Goal: Task Accomplishment & Management: Manage account settings

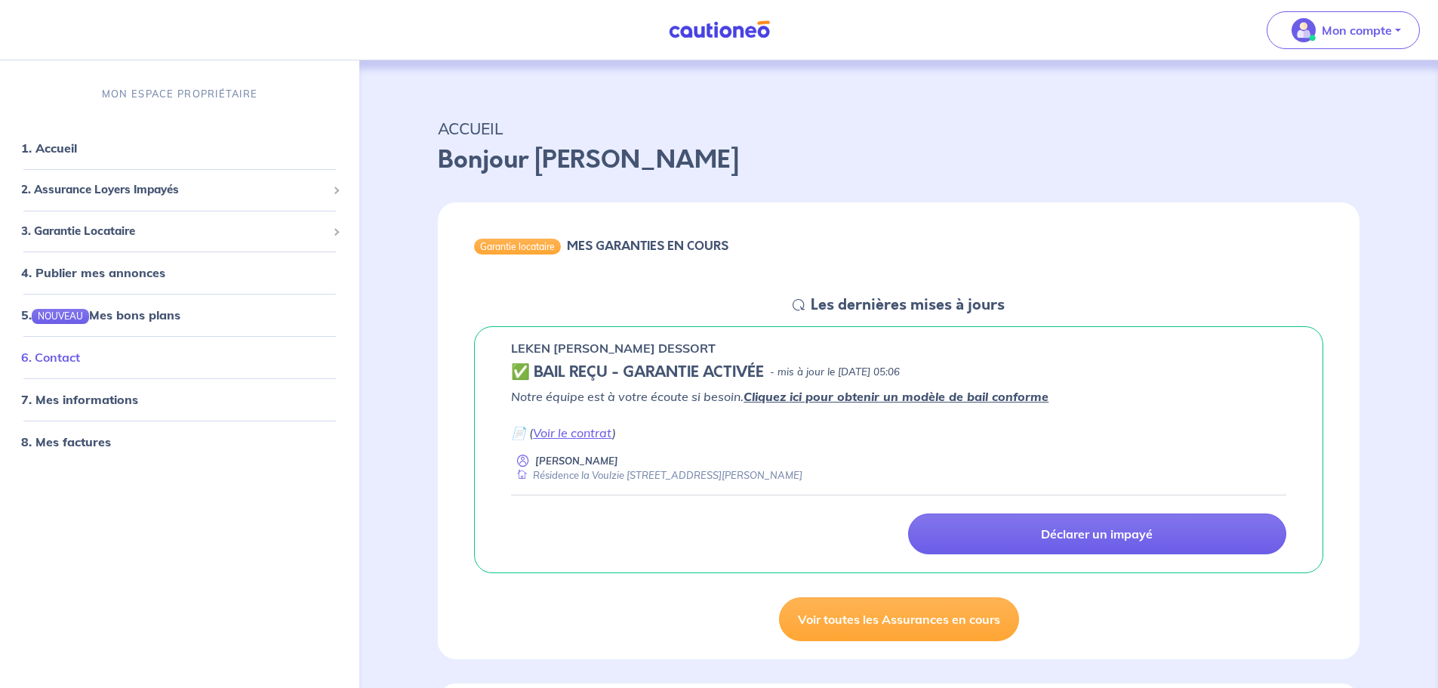
click at [45, 359] on link "6. Contact" at bounding box center [50, 357] width 59 height 15
click at [73, 444] on link "8. Mes factures" at bounding box center [65, 441] width 88 height 15
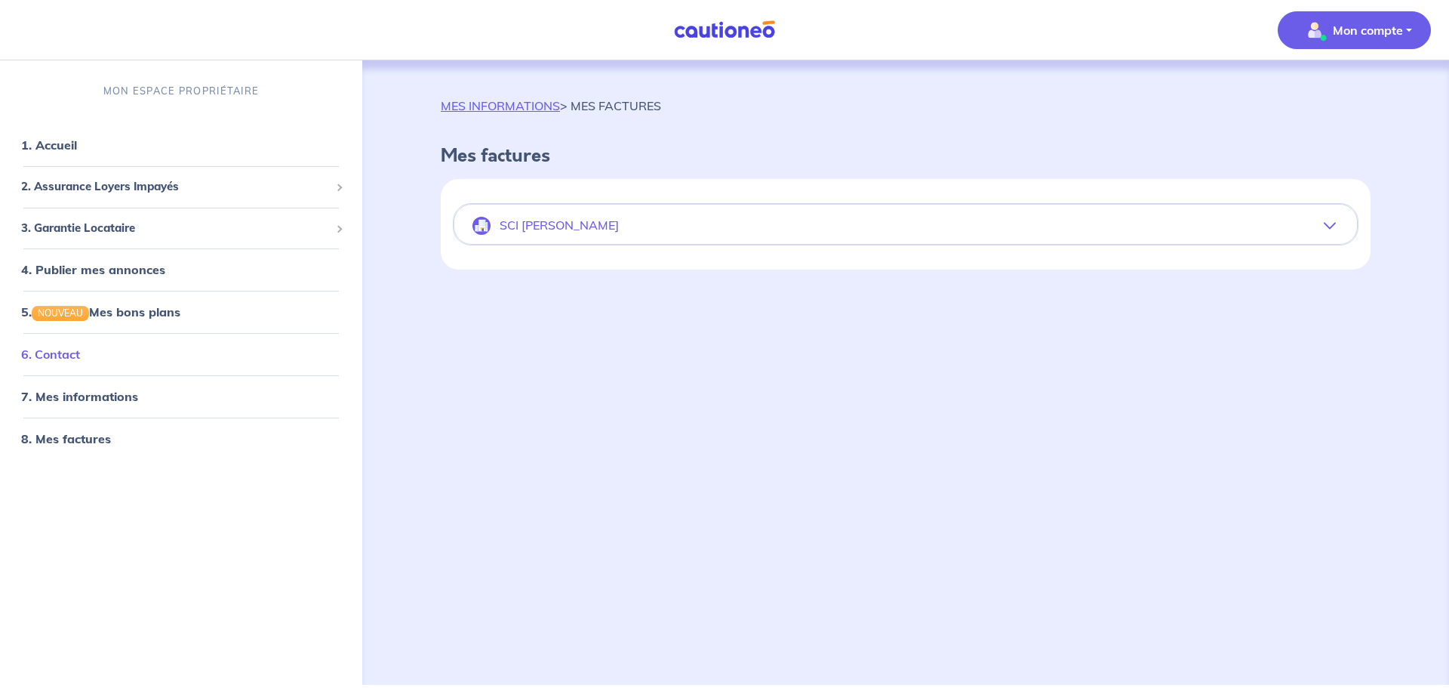
click at [63, 355] on link "6. Contact" at bounding box center [50, 354] width 59 height 15
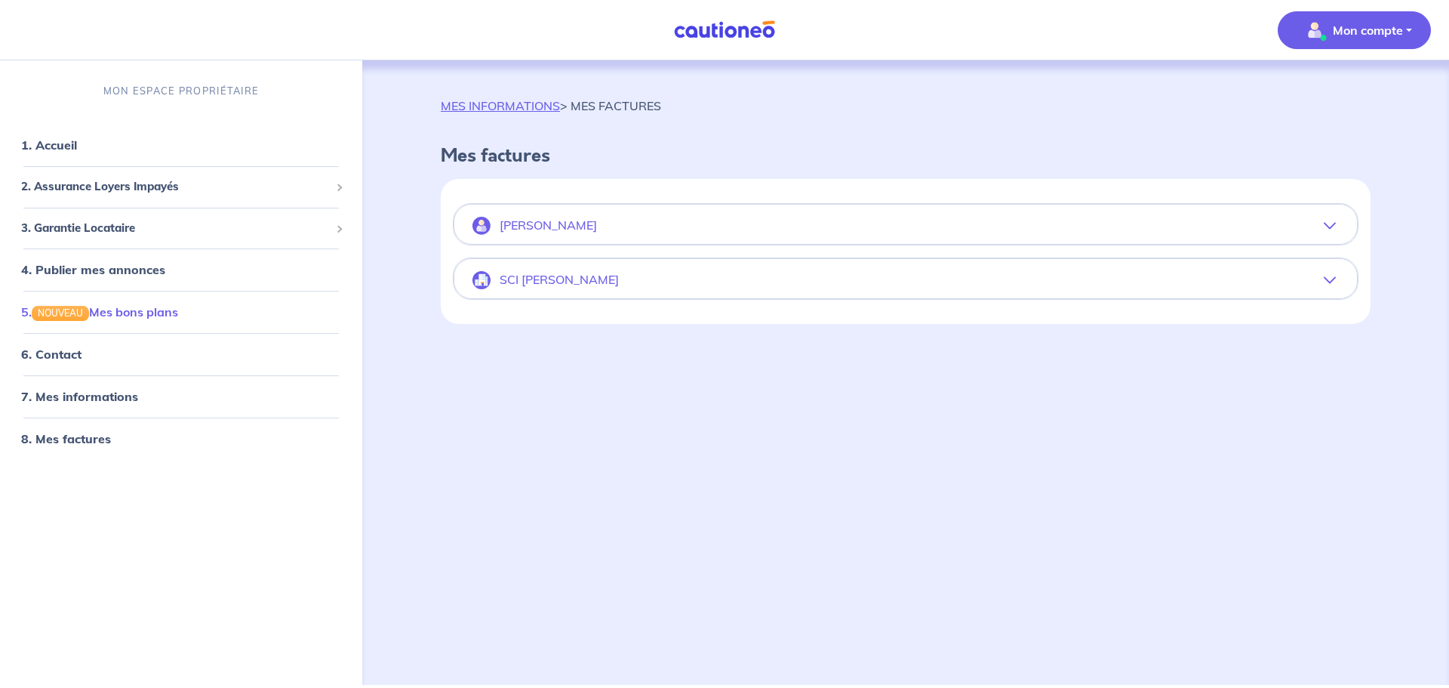
click at [54, 310] on link "5. NOUVEAU Mes bons plans" at bounding box center [99, 311] width 157 height 15
click at [55, 393] on link "7. Mes informations" at bounding box center [77, 396] width 112 height 15
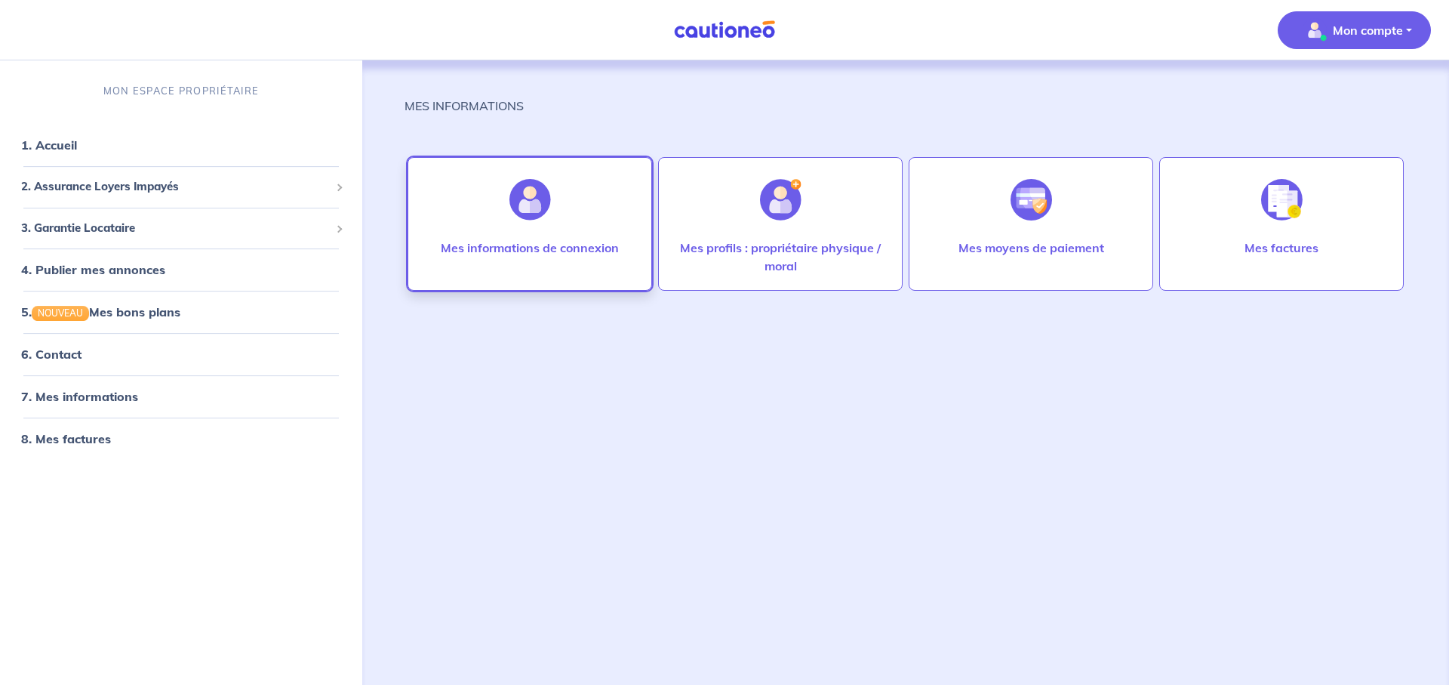
click at [524, 222] on div at bounding box center [530, 200] width 66 height 78
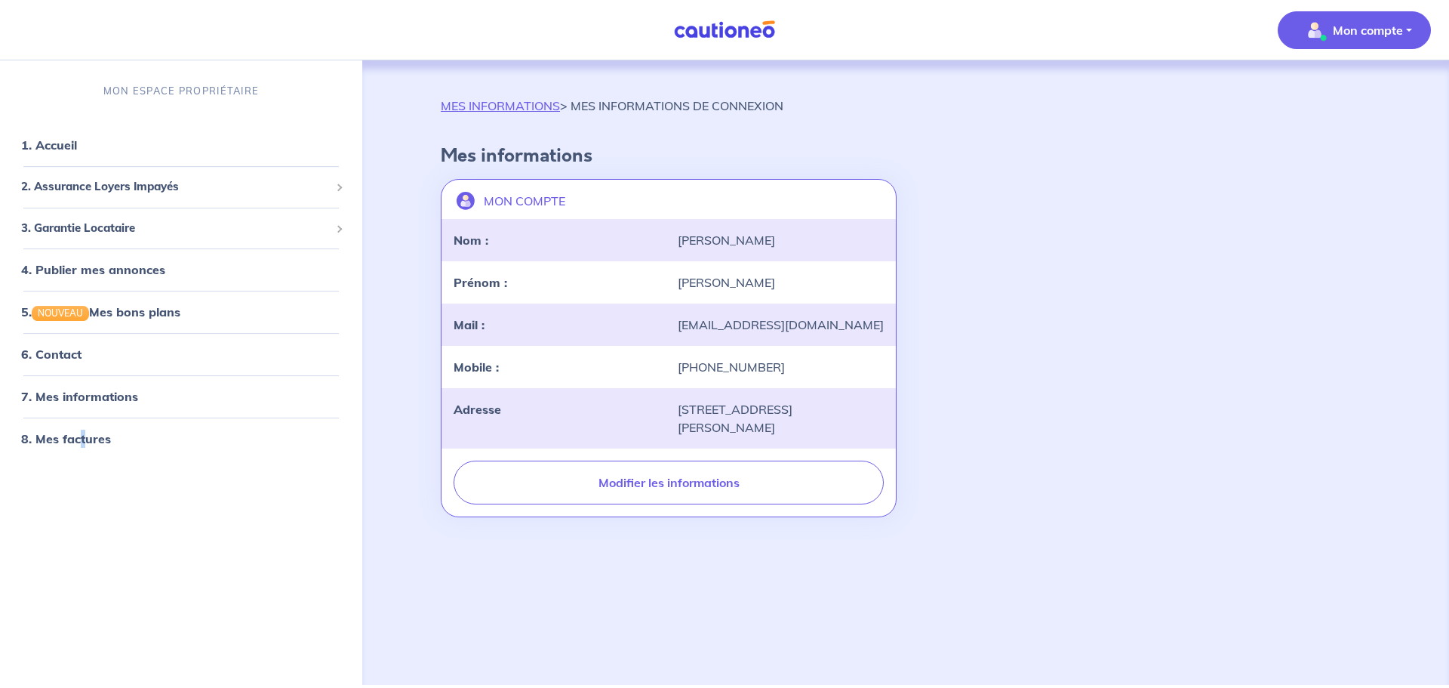
click at [87, 501] on div "MON ESPACE PROPRIÉTAIRE 1. Accueil 2. Assurance Loyers Impayés Souscrire Suivre…" at bounding box center [181, 375] width 362 height 619
click at [119, 221] on span "3. Garantie Locataire" at bounding box center [175, 228] width 309 height 17
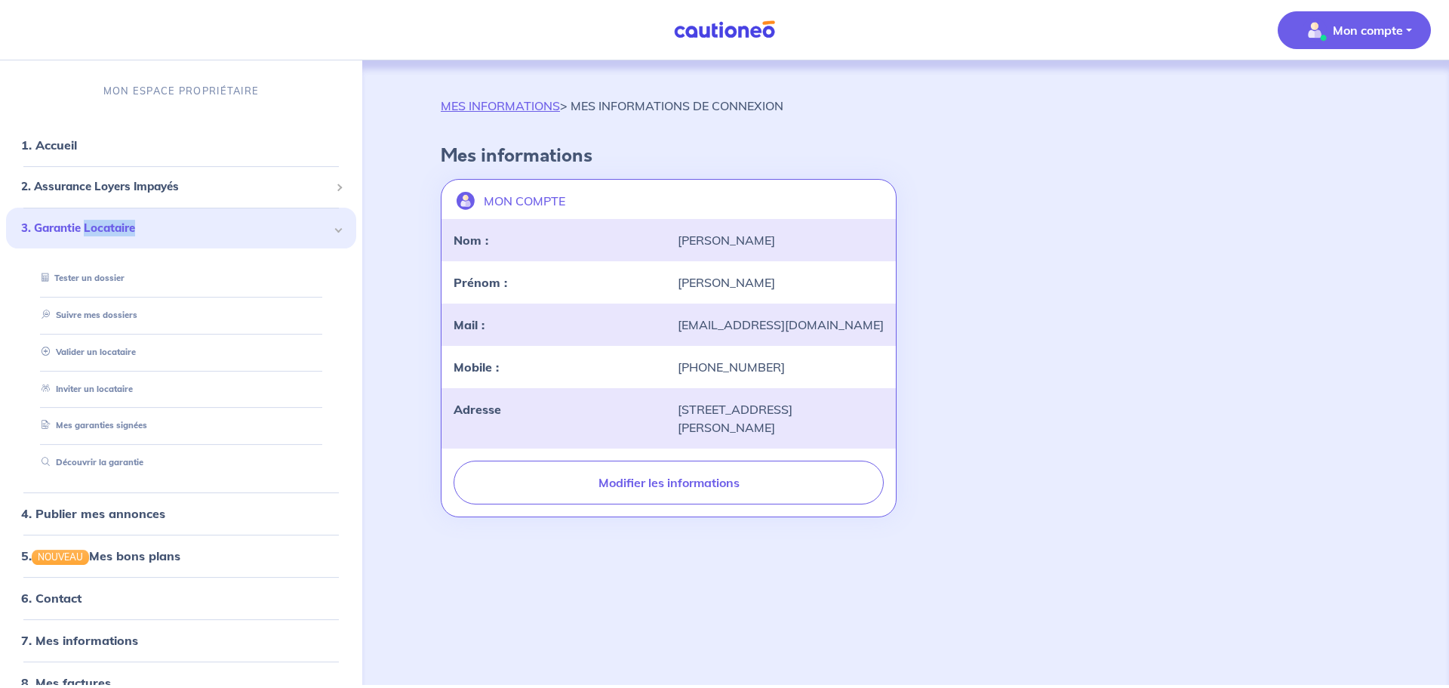
click at [119, 221] on span "3. Garantie Locataire" at bounding box center [175, 228] width 309 height 17
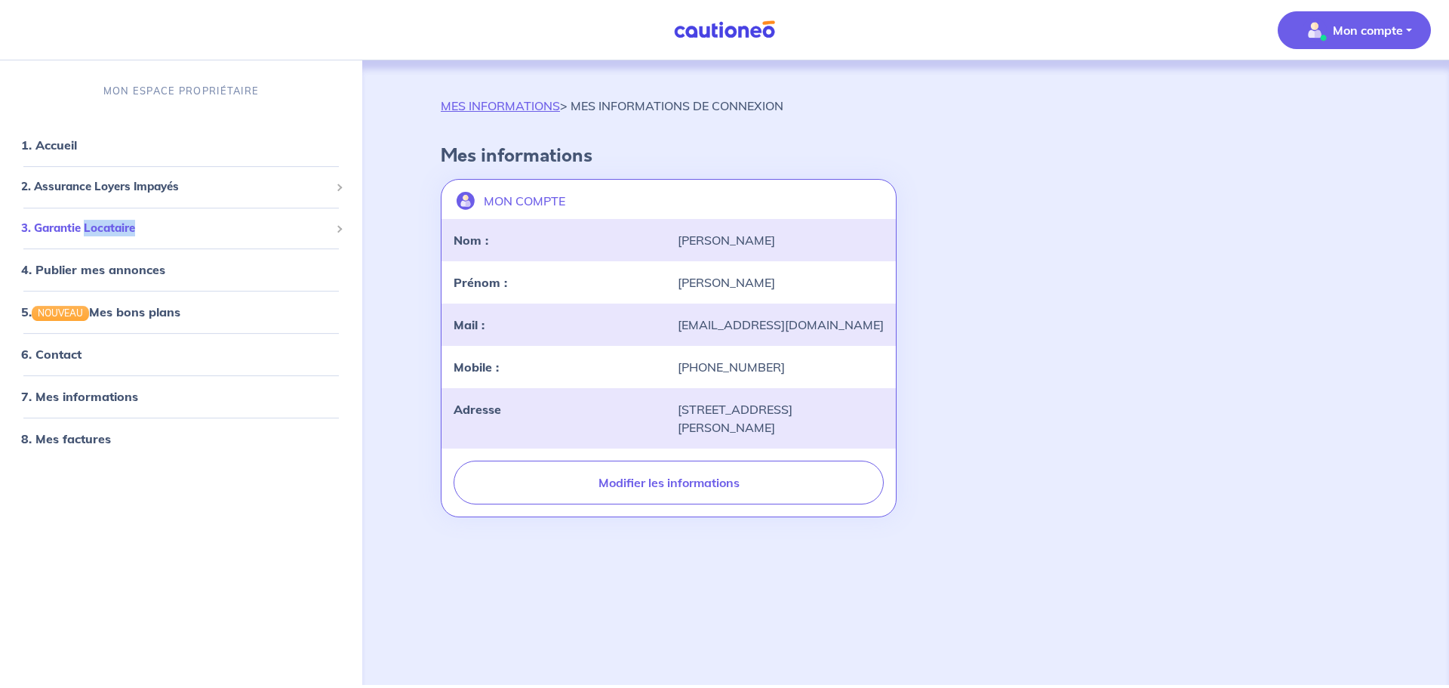
click at [119, 221] on span "3. Garantie Locataire" at bounding box center [175, 228] width 309 height 17
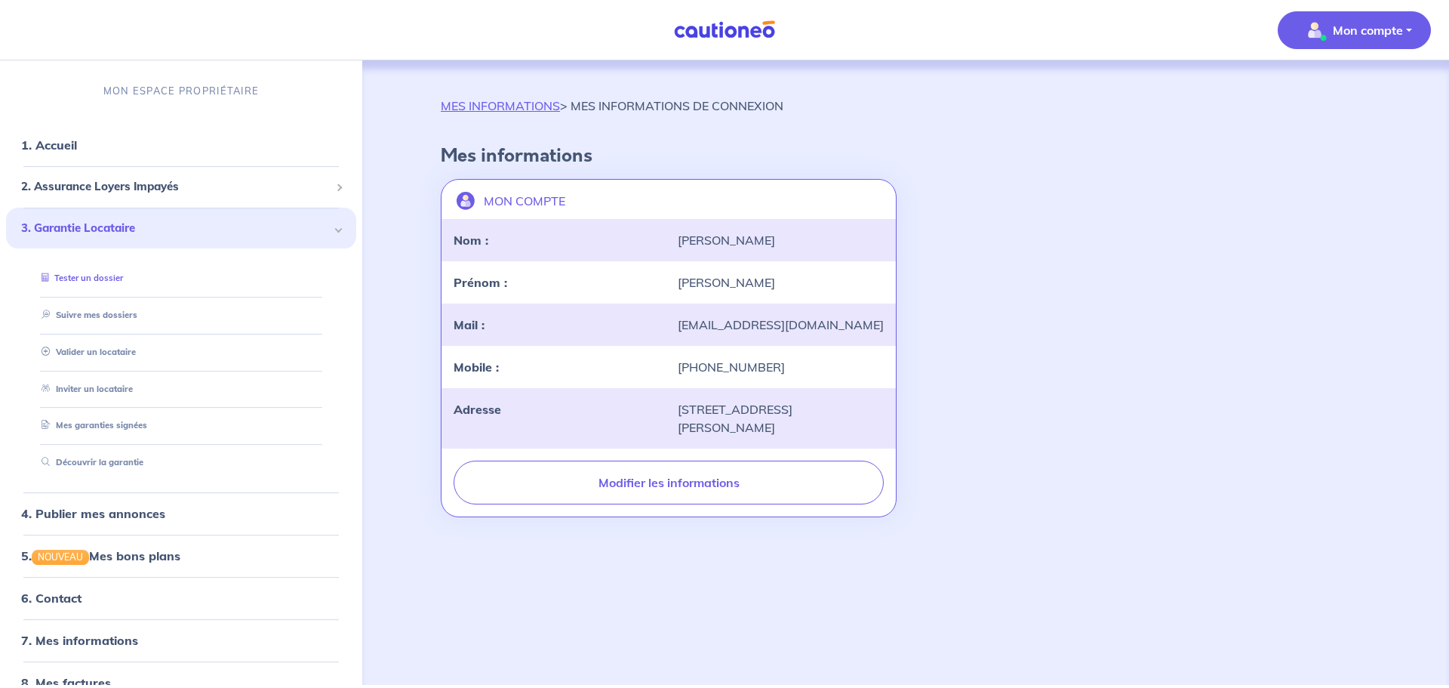
click at [88, 275] on link "Tester un dossier" at bounding box center [79, 278] width 88 height 11
click at [125, 310] on link "Suivre mes dossiers" at bounding box center [85, 315] width 100 height 11
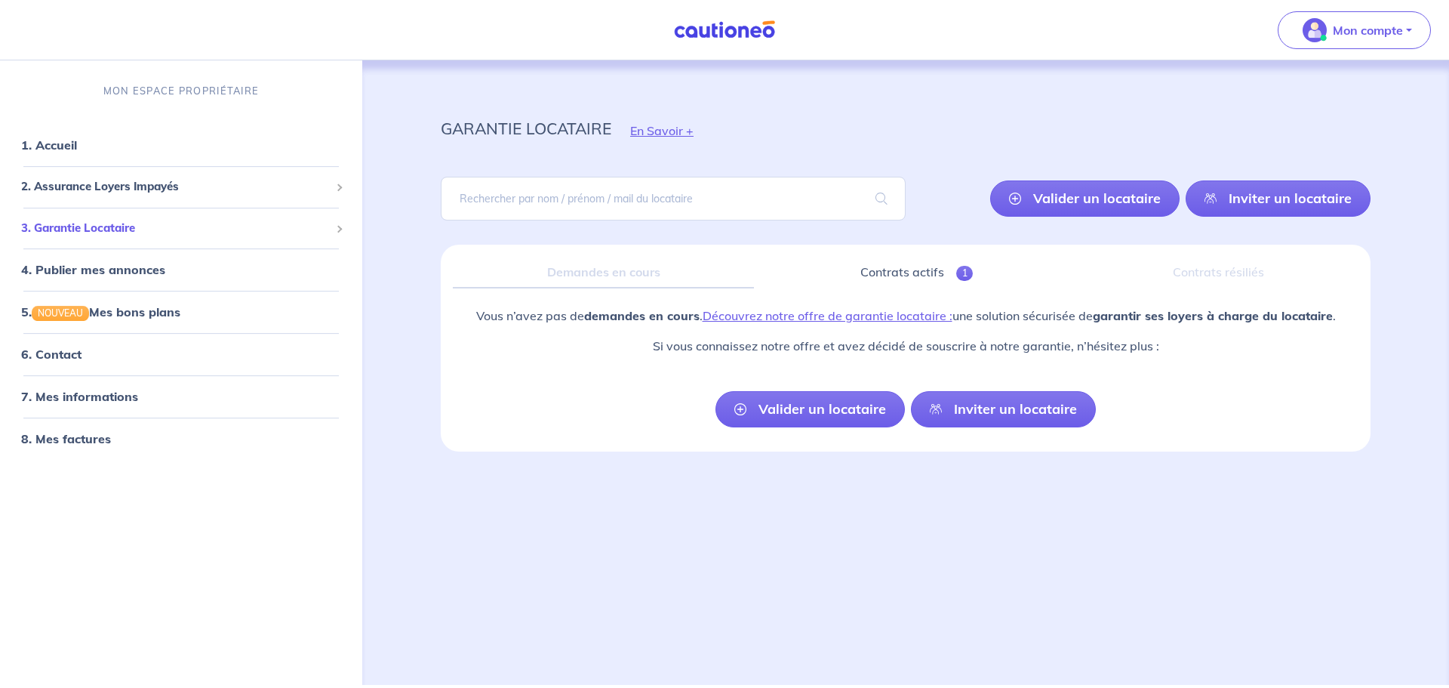
click at [93, 225] on span "3. Garantie Locataire" at bounding box center [175, 228] width 309 height 17
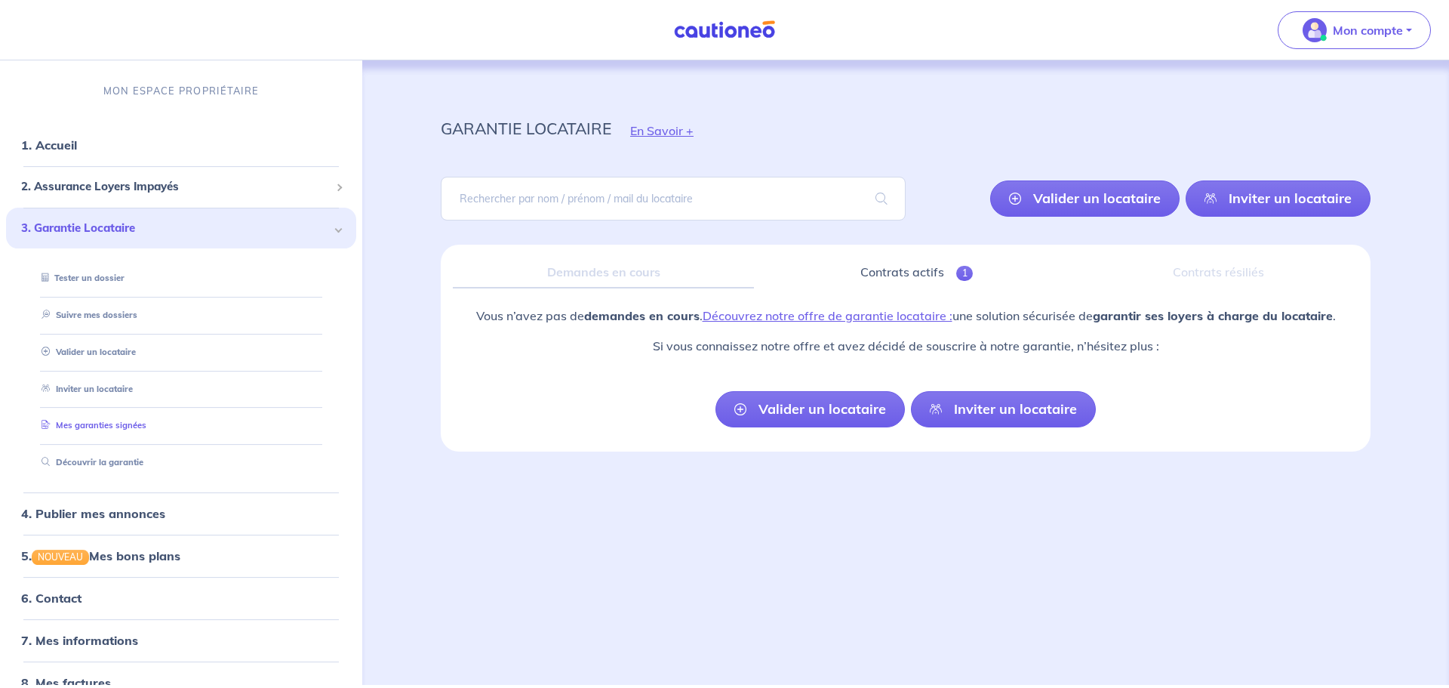
click at [116, 424] on link "Mes garanties signées" at bounding box center [90, 425] width 111 height 11
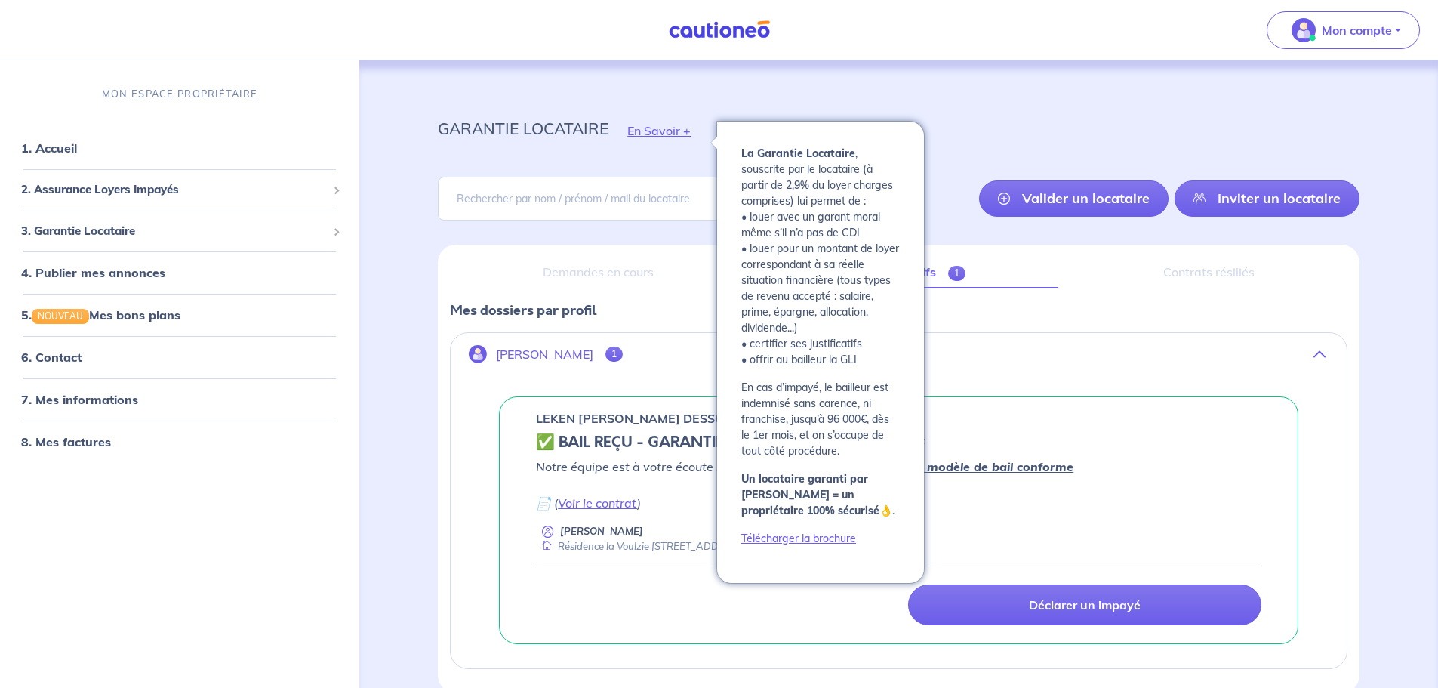
click at [670, 128] on button "En Savoir +" at bounding box center [658, 131] width 101 height 44
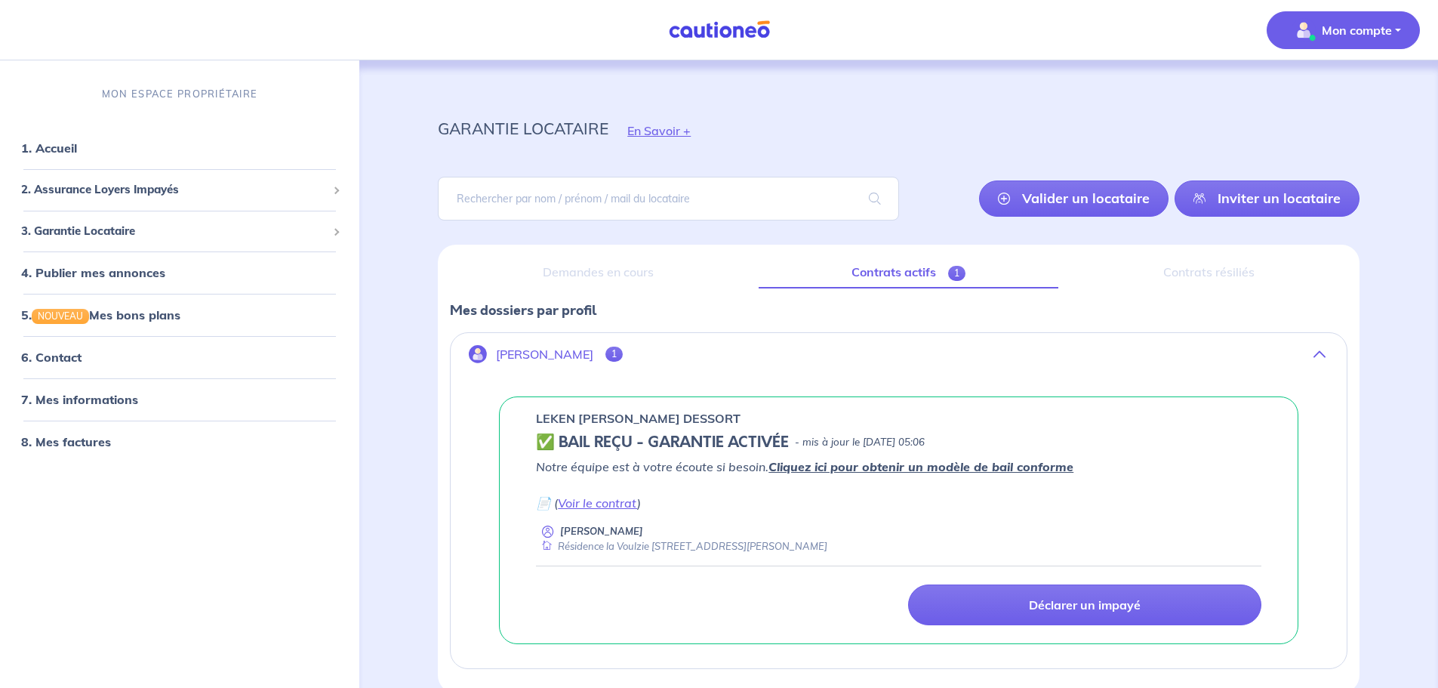
click at [1347, 39] on span "Mon compte" at bounding box center [1339, 30] width 106 height 24
click at [1323, 91] on link "Mes informations" at bounding box center [1329, 94] width 122 height 24
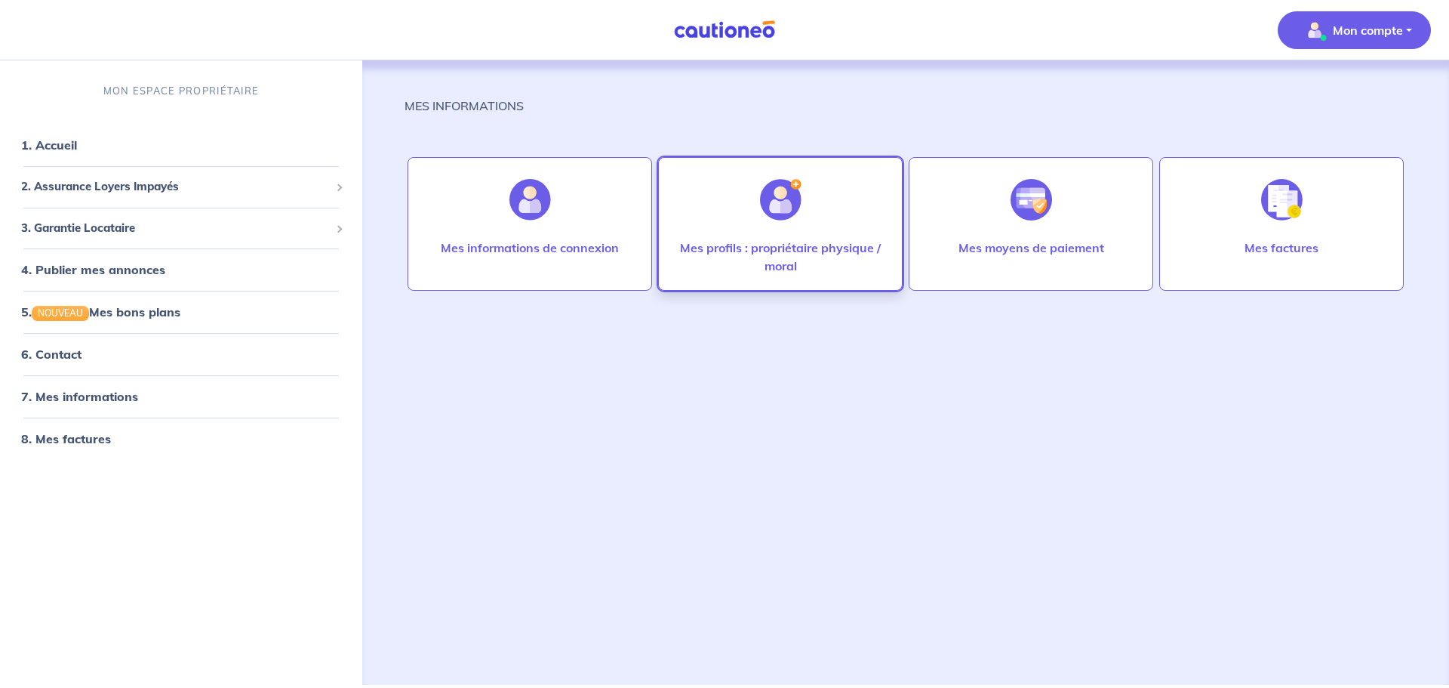
click at [779, 231] on div at bounding box center [781, 200] width 66 height 78
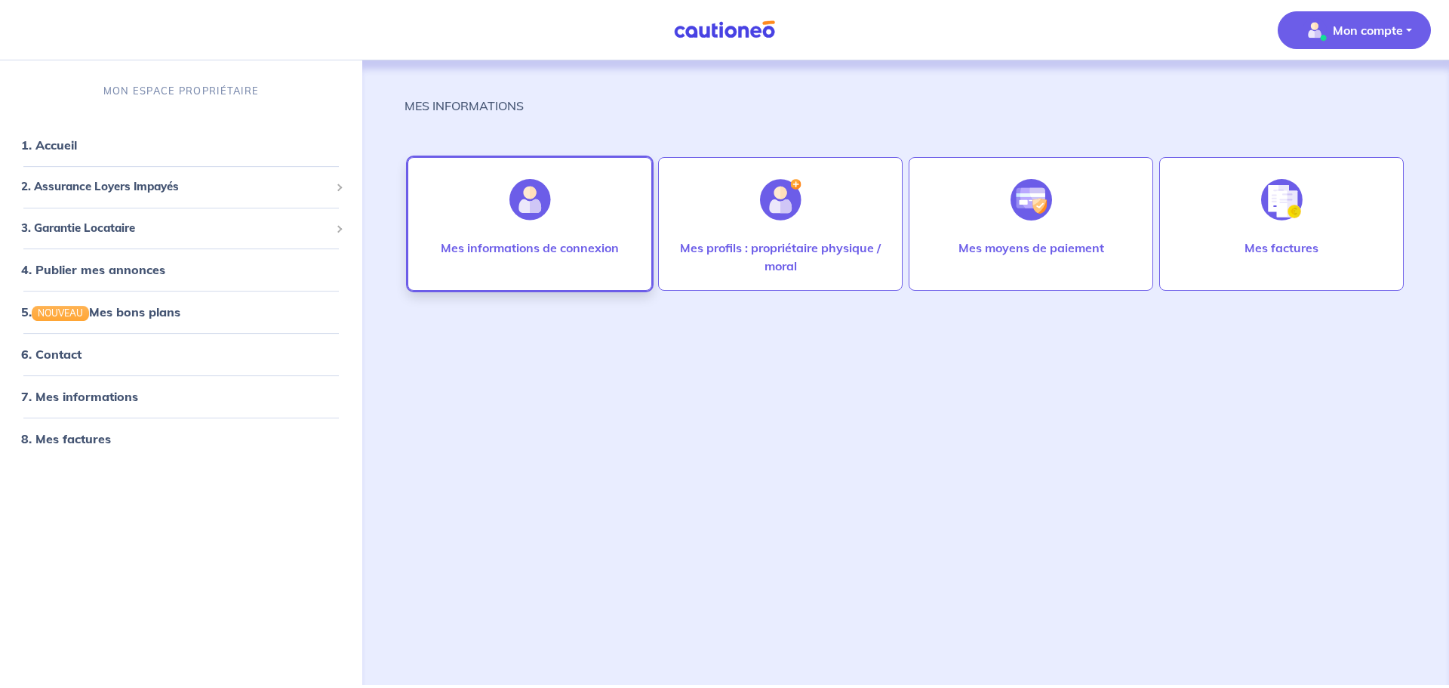
click at [508, 206] on div at bounding box center [530, 200] width 66 height 78
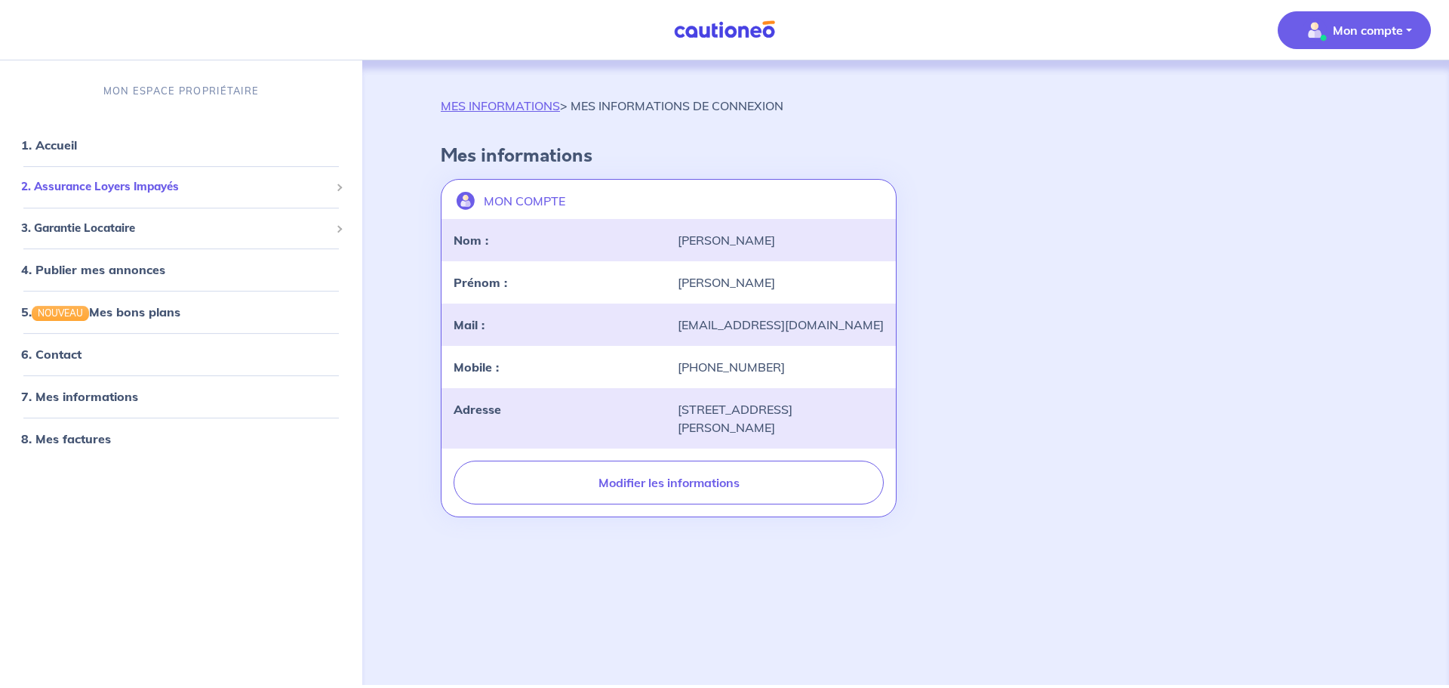
click at [102, 183] on span "2. Assurance Loyers Impayés" at bounding box center [175, 186] width 309 height 17
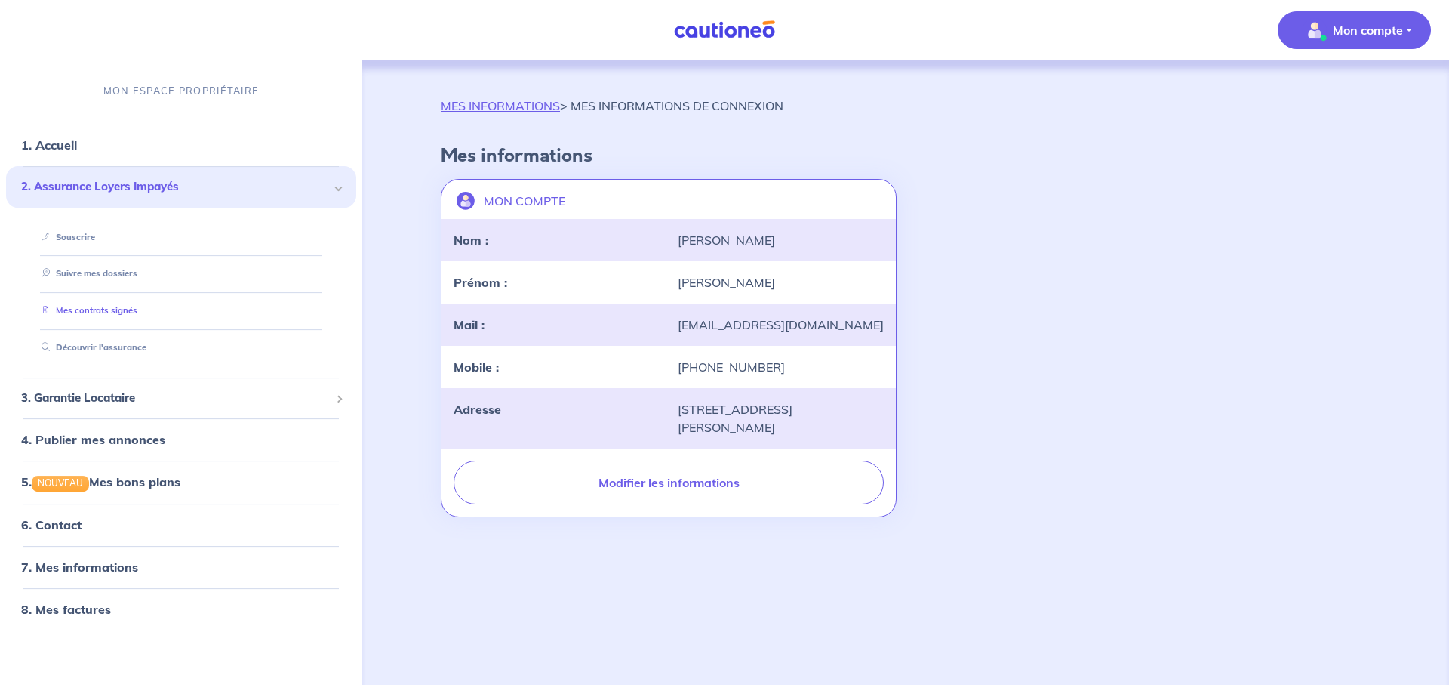
click at [91, 309] on link "Mes contrats signés" at bounding box center [86, 310] width 102 height 11
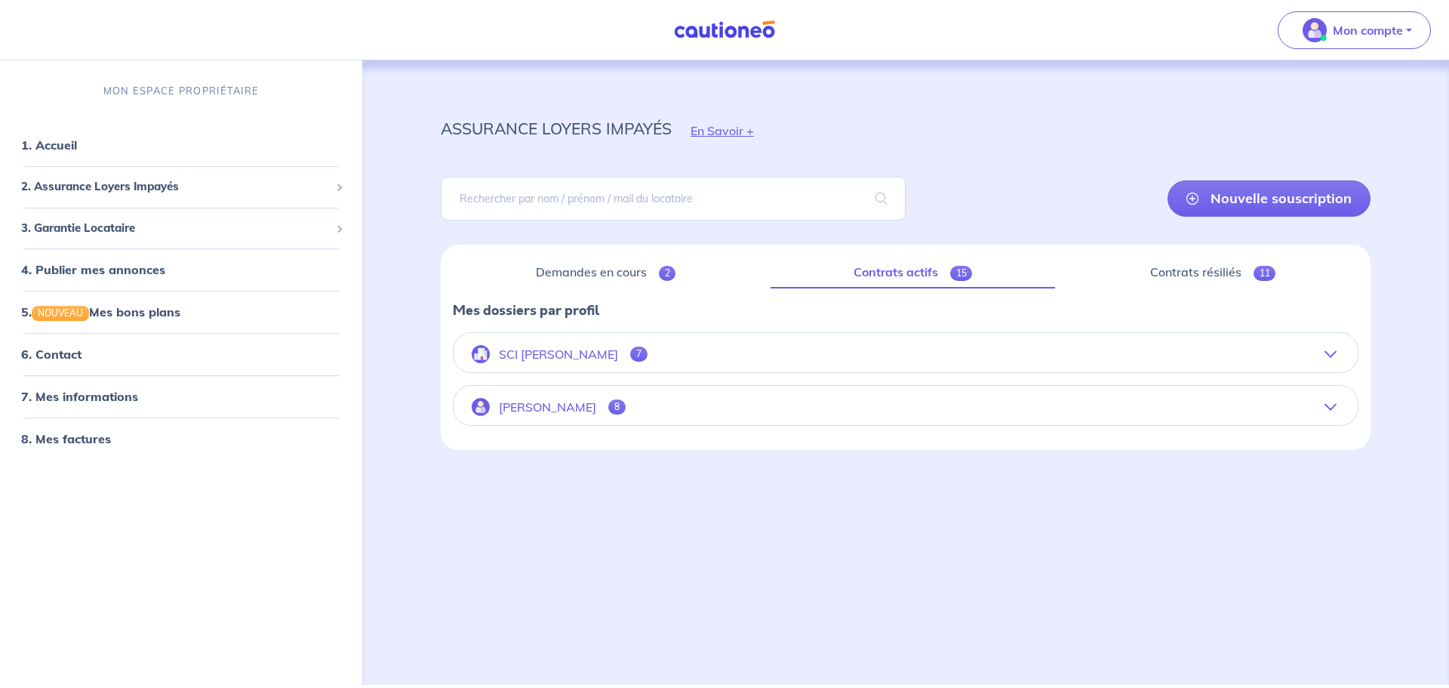
click at [470, 353] on div "button" at bounding box center [481, 354] width 24 height 24
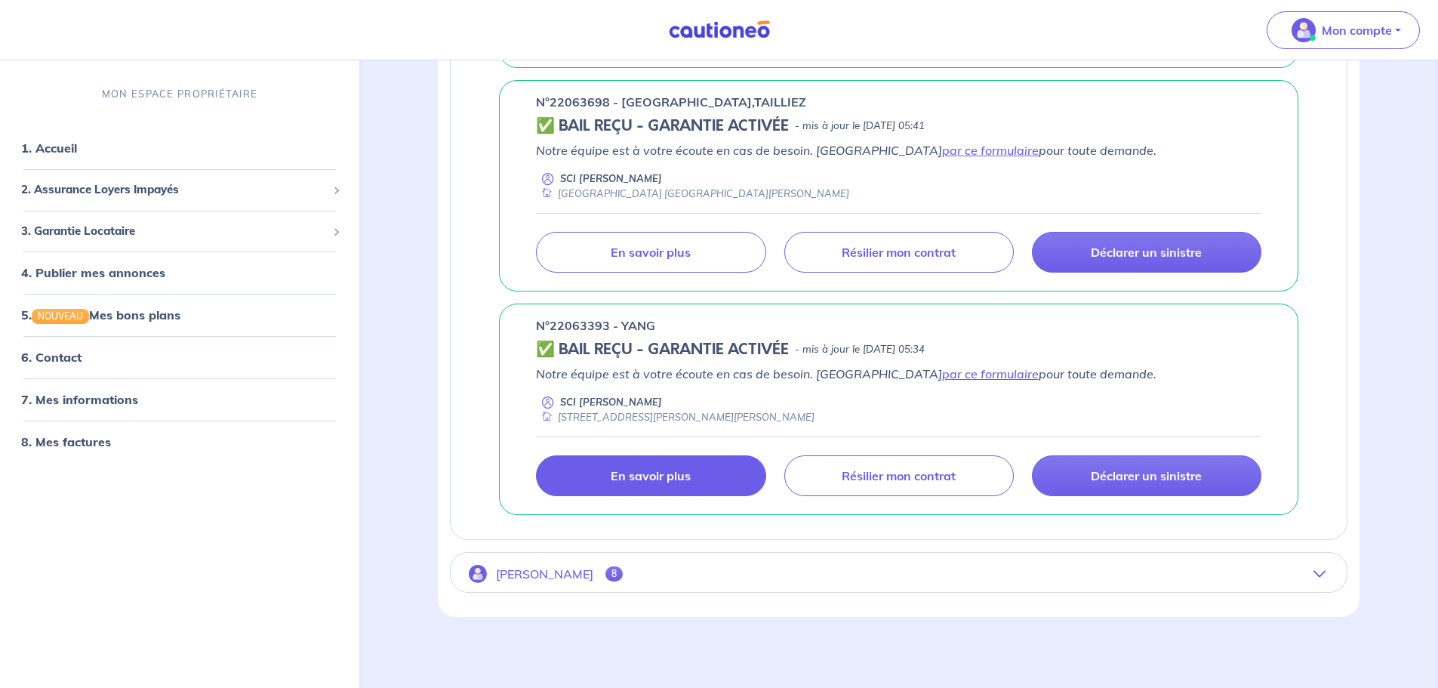
scroll to position [1434, 0]
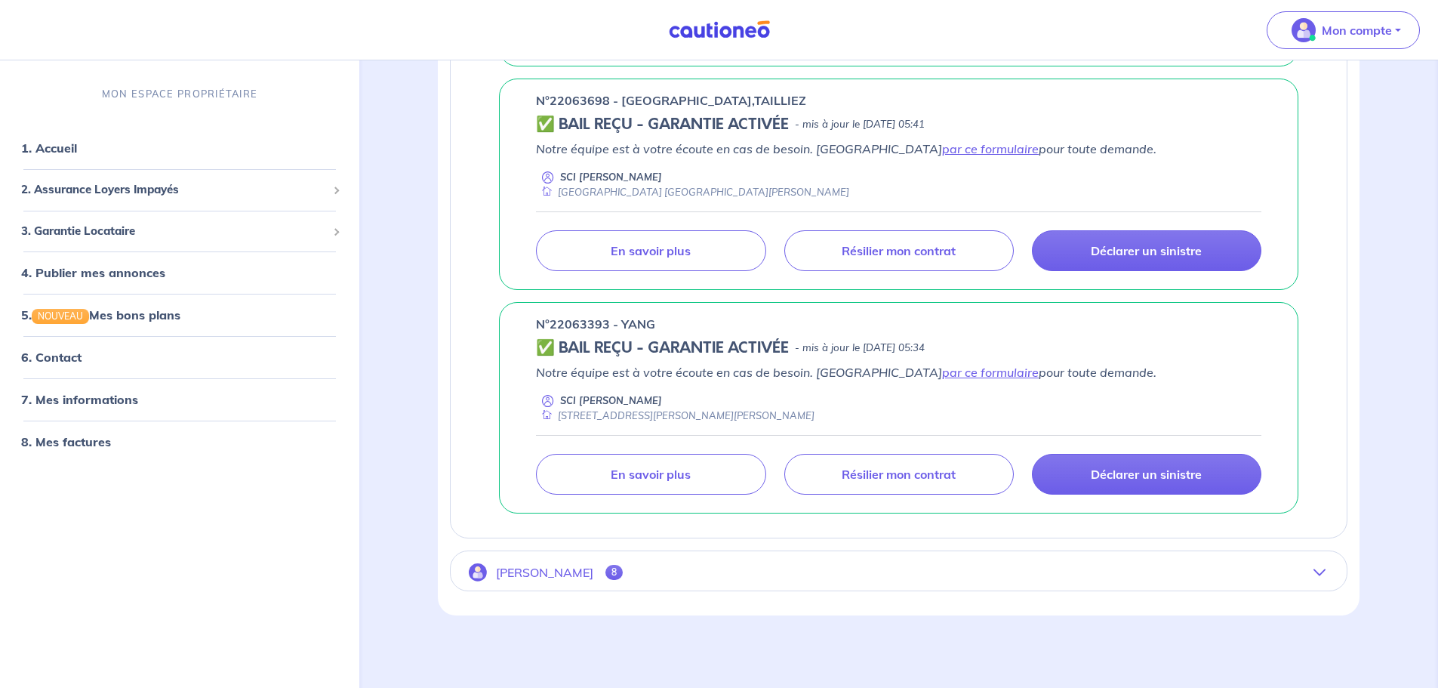
click at [1313, 568] on button "[PERSON_NAME] 8" at bounding box center [899, 572] width 896 height 36
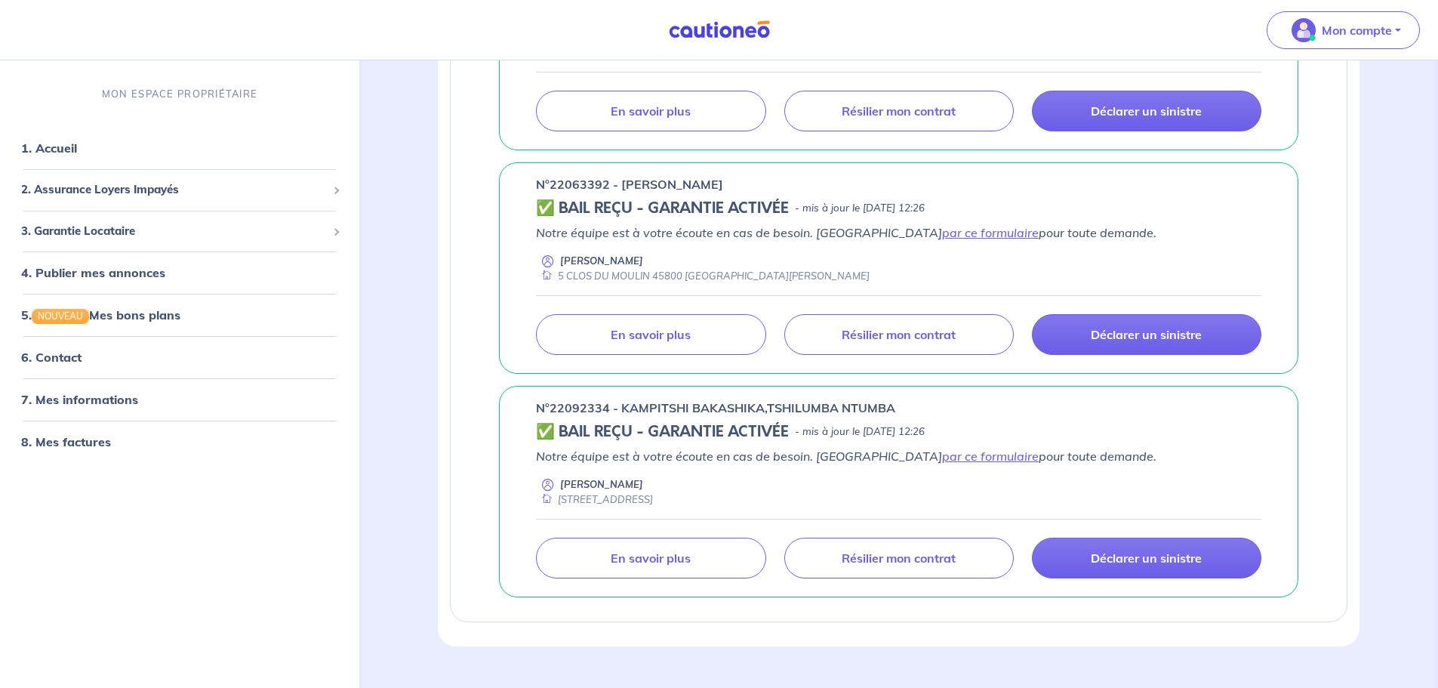
scroll to position [1658, 0]
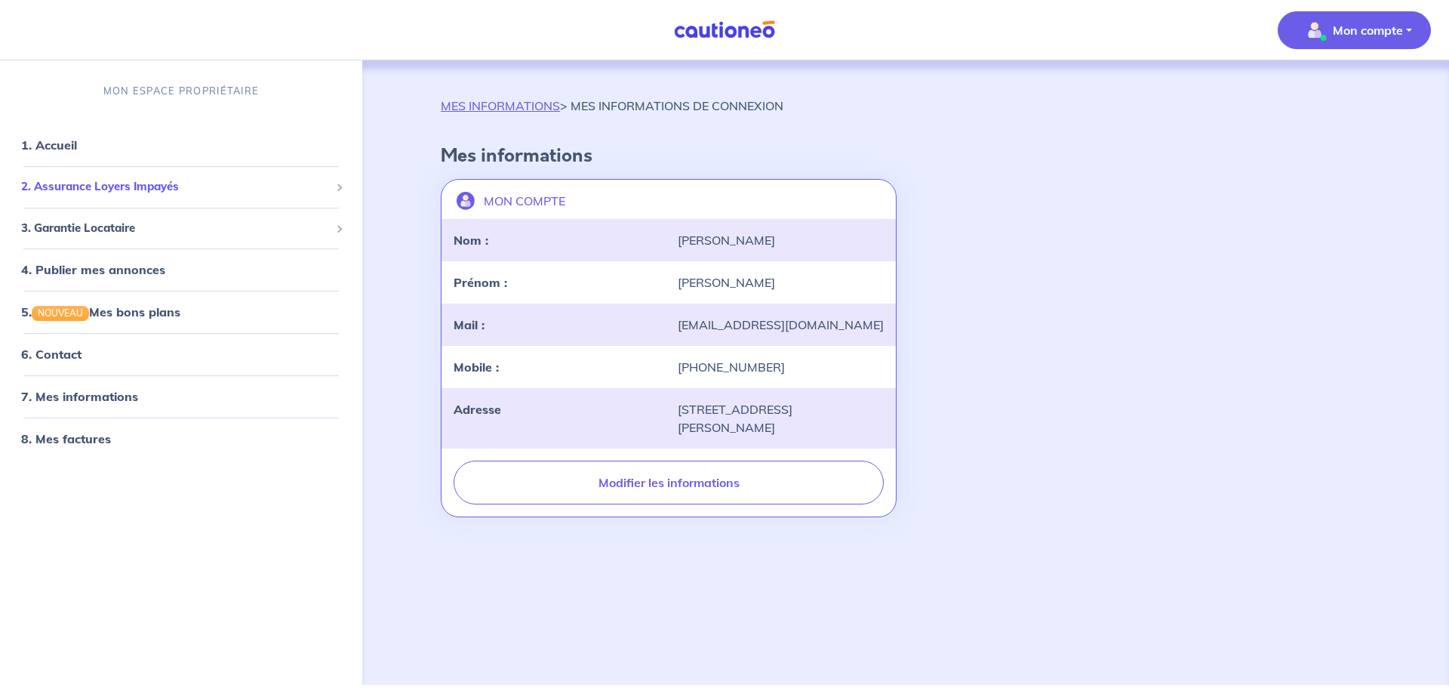
click at [119, 184] on span "2. Assurance Loyers Impayés" at bounding box center [175, 186] width 309 height 17
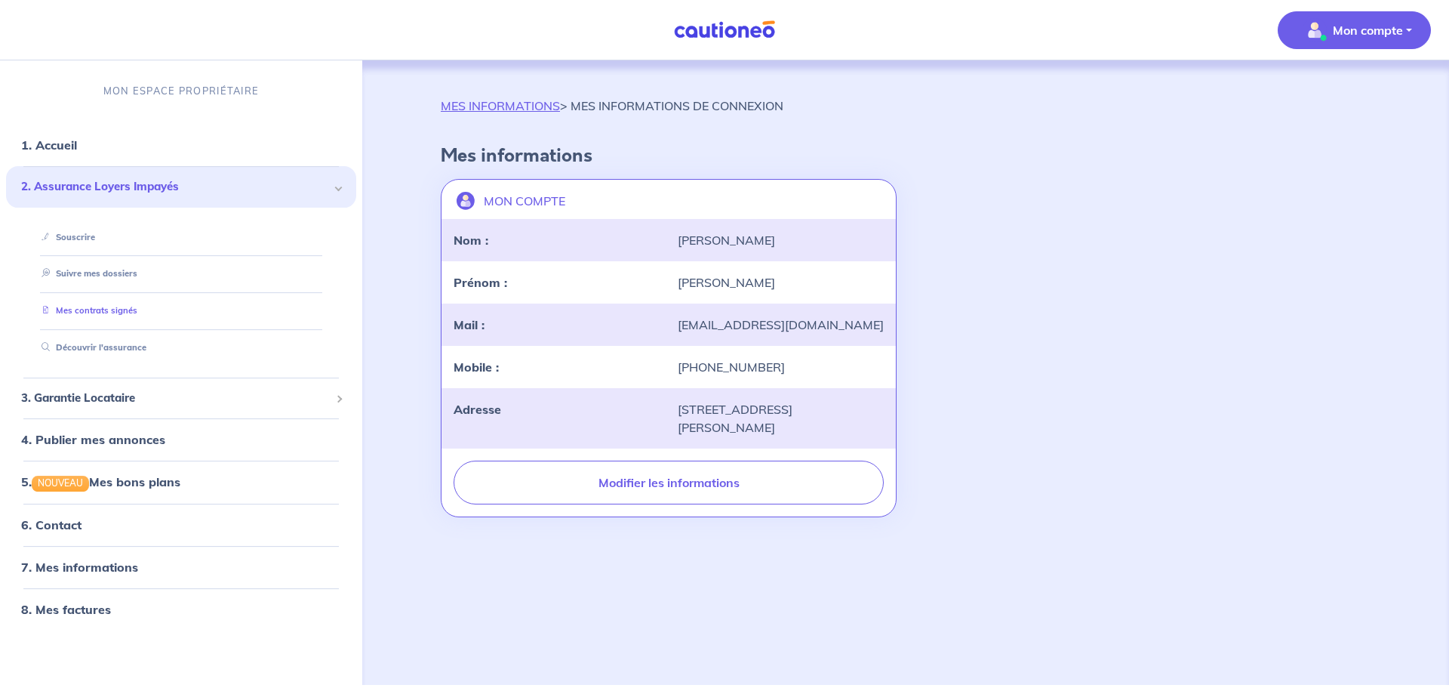
click at [110, 305] on link "Mes contrats signés" at bounding box center [86, 310] width 102 height 11
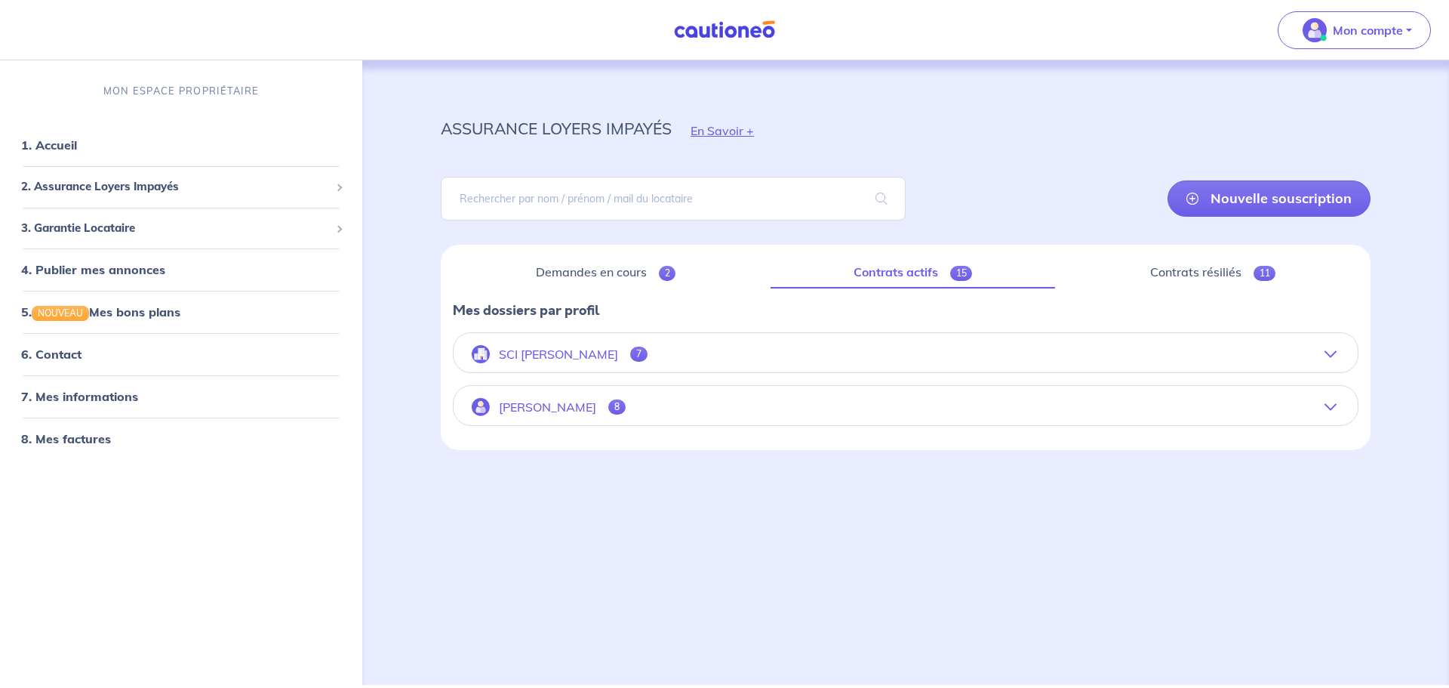
click at [630, 354] on span "7" at bounding box center [638, 354] width 17 height 15
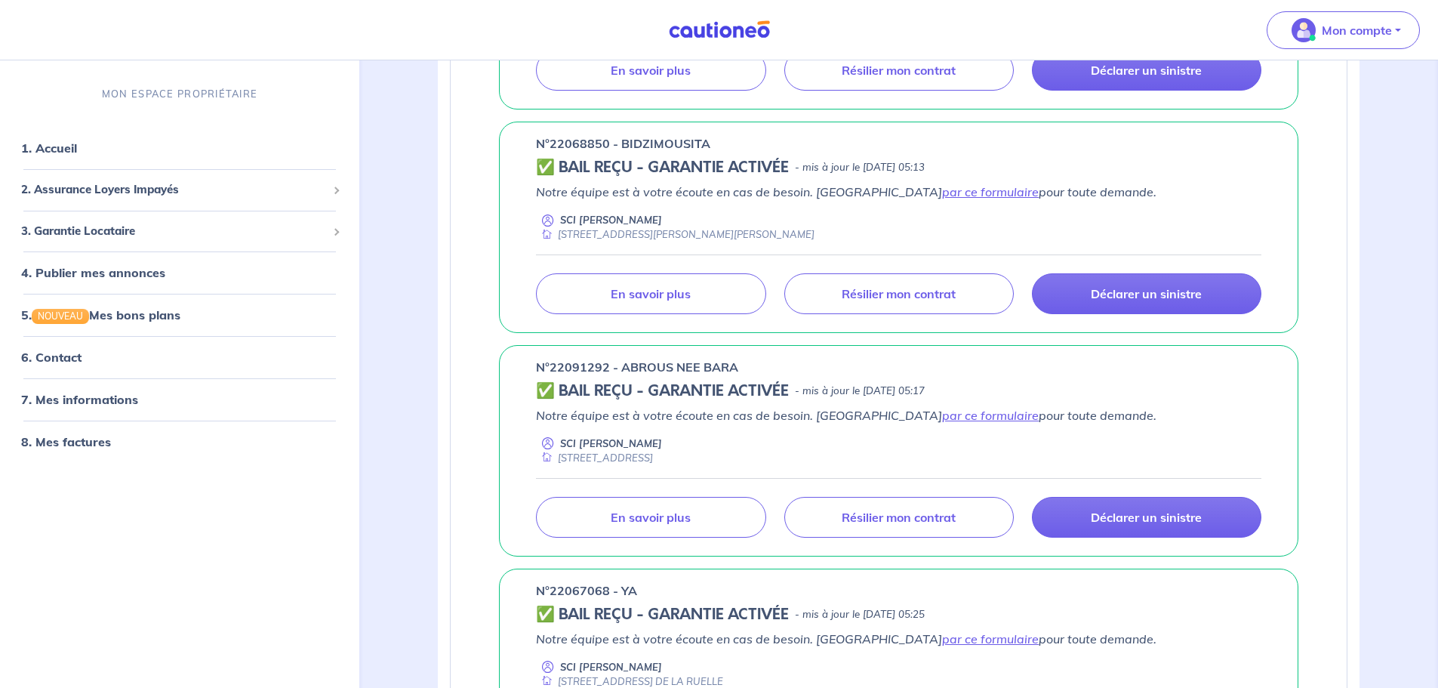
scroll to position [755, 0]
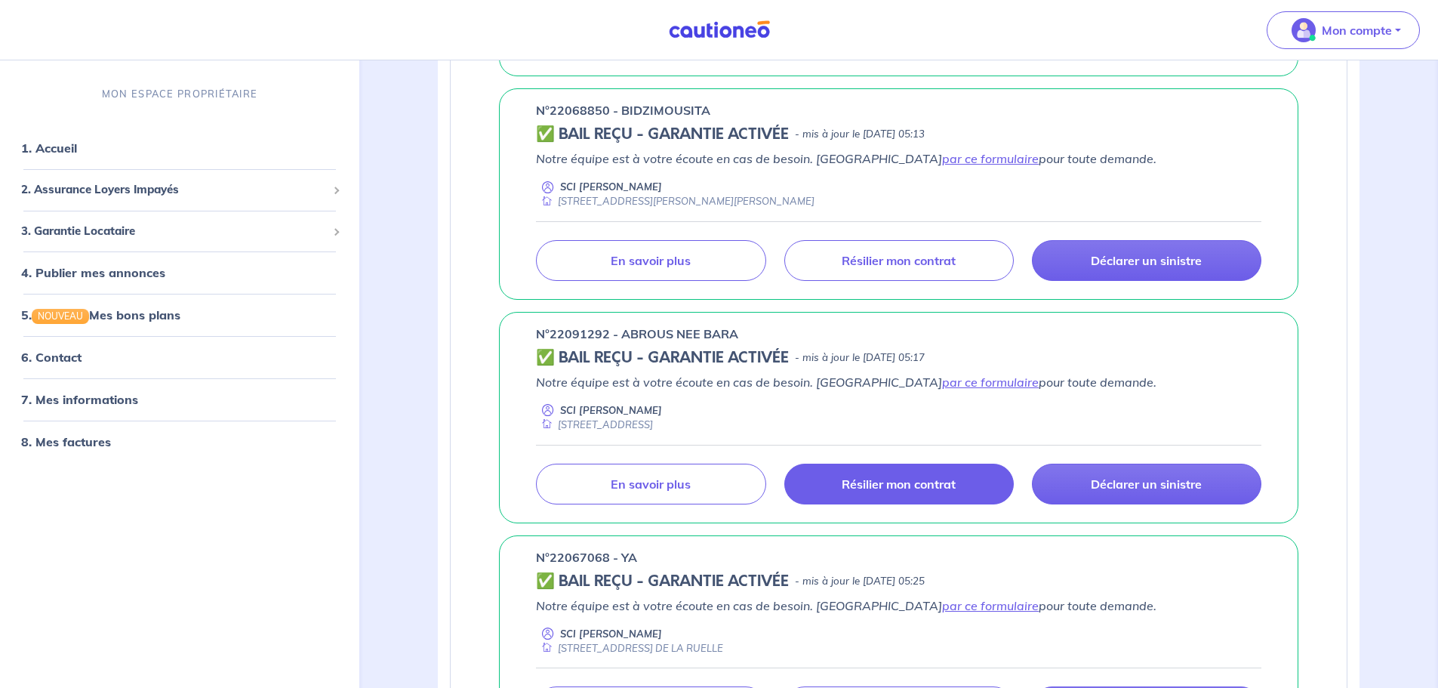
click at [913, 490] on p "Résilier mon contrat" at bounding box center [899, 483] width 114 height 15
